Goal: Information Seeking & Learning: Learn about a topic

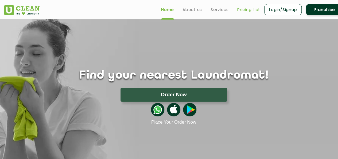
click at [247, 9] on link "Pricing List" at bounding box center [248, 9] width 23 height 6
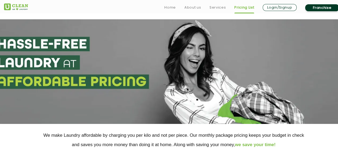
scroll to position [134, 0]
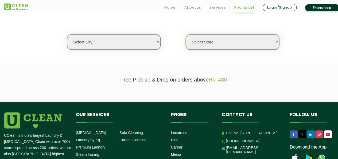
click at [129, 41] on select "Select city [GEOGRAPHIC_DATA] [GEOGRAPHIC_DATA] [GEOGRAPHIC_DATA] [GEOGRAPHIC_D…" at bounding box center [114, 41] width 94 height 15
select select "4"
click at [67, 34] on select "Select city [GEOGRAPHIC_DATA] [GEOGRAPHIC_DATA] [GEOGRAPHIC_DATA] [GEOGRAPHIC_D…" at bounding box center [114, 41] width 94 height 15
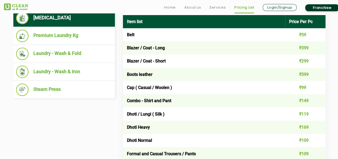
scroll to position [241, 0]
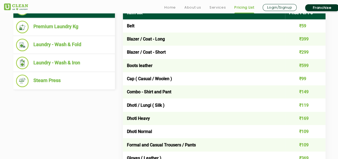
click at [147, 105] on td "Dhoti / Lungi ( Silk )" at bounding box center [204, 104] width 162 height 13
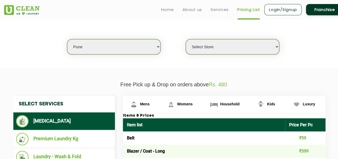
scroll to position [107, 0]
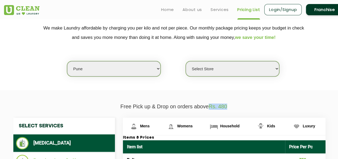
drag, startPoint x: 209, startPoint y: 105, endPoint x: 239, endPoint y: 105, distance: 30.2
click at [239, 105] on p "Free Pick up & Drop on orders above Rs. 480" at bounding box center [174, 106] width 340 height 6
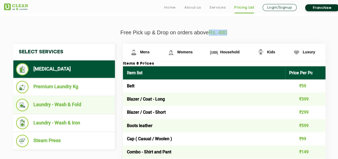
scroll to position [214, 0]
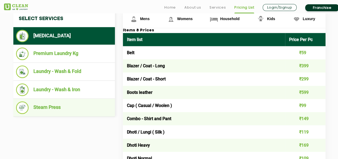
click at [85, 106] on li "Steam Press" at bounding box center [64, 107] width 96 height 13
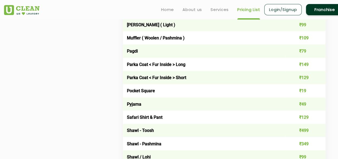
scroll to position [615, 0]
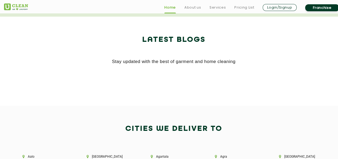
scroll to position [1096, 0]
